Goal: Task Accomplishment & Management: Use online tool/utility

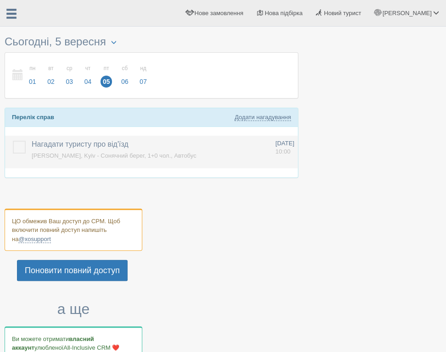
click at [33, 139] on label "Нагадати туристу про від'їзд" at bounding box center [80, 144] width 97 height 11
click at [8, 149] on td at bounding box center [16, 152] width 23 height 33
click at [13, 141] on label at bounding box center [13, 141] width 0 height 0
click at [0, 0] on input "checkbox" at bounding box center [0, 0] width 0 height 0
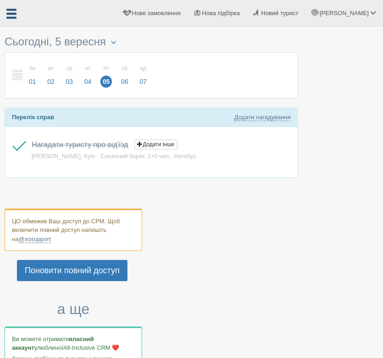
click at [15, 17] on span at bounding box center [12, 14] width 12 height 12
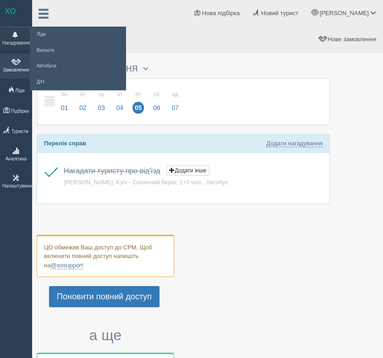
click at [21, 71] on link "Замовлення" at bounding box center [16, 66] width 32 height 24
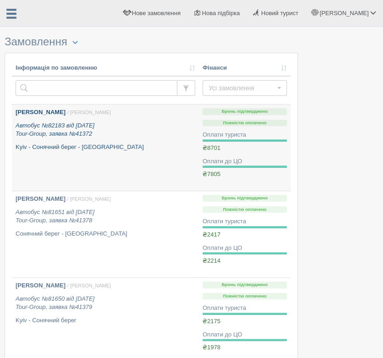
click at [77, 128] on icon "Автобус №82183 від [DATE] Tour-Group, заявка №41372" at bounding box center [55, 130] width 79 height 16
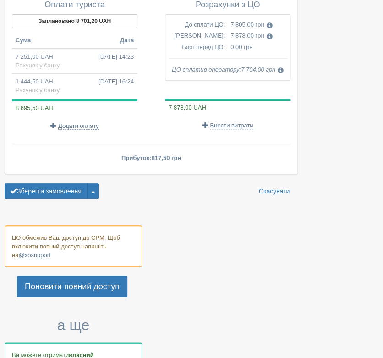
scroll to position [696, 0]
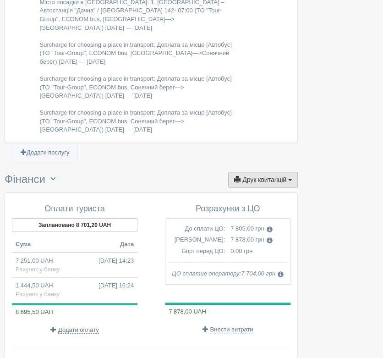
click at [274, 176] on span "Друк квитанцій" at bounding box center [265, 179] width 44 height 7
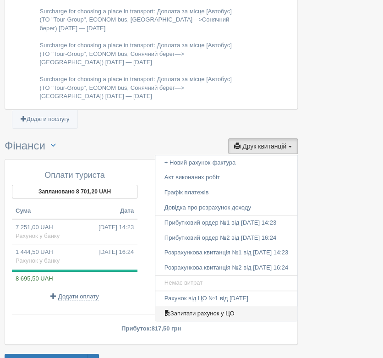
scroll to position [747, 0]
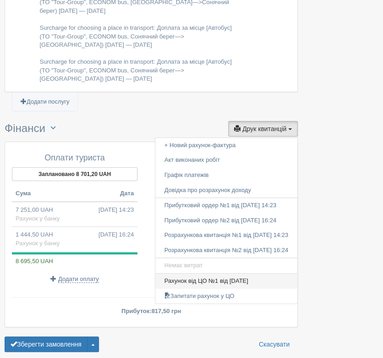
click at [245, 274] on link "Рахунок від ЦО №1 від 08.05.2025" at bounding box center [226, 281] width 142 height 15
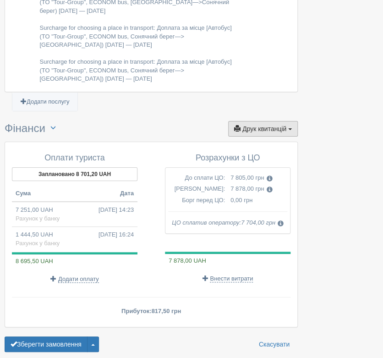
click at [289, 121] on button "Друк квитанцій Друк" at bounding box center [263, 129] width 70 height 16
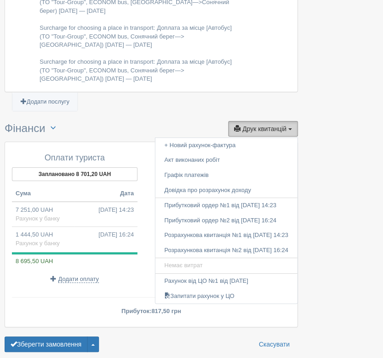
click at [289, 121] on button "Друк квитанцій Друк" at bounding box center [263, 129] width 70 height 16
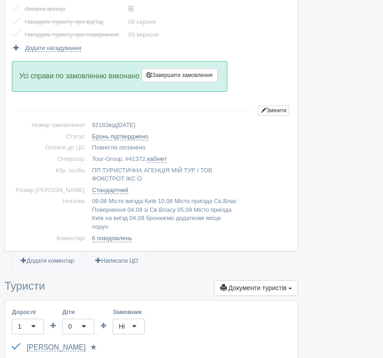
scroll to position [0, 0]
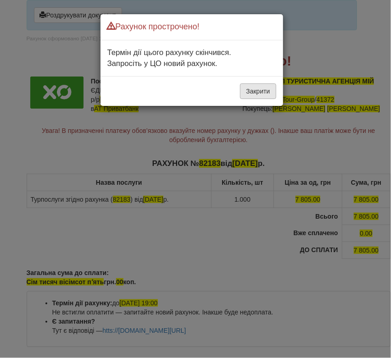
click at [266, 89] on button "Закрити" at bounding box center [258, 91] width 36 height 16
